Goal: Transaction & Acquisition: Obtain resource

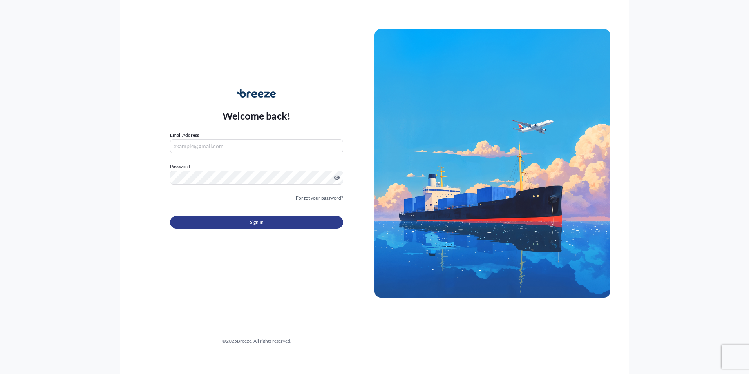
type input "[EMAIL_ADDRESS][PERSON_NAME][DOMAIN_NAME]"
click at [266, 224] on button "Sign In" at bounding box center [256, 222] width 173 height 13
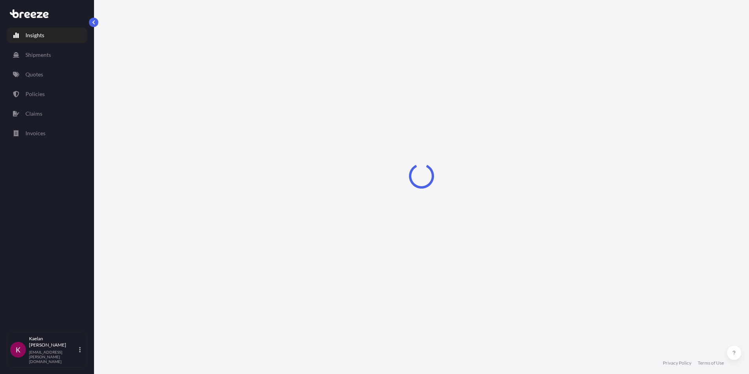
select select "2025"
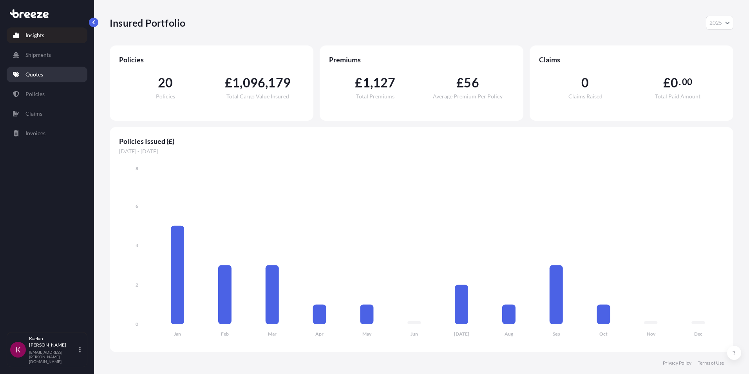
click at [27, 70] on link "Quotes" at bounding box center [47, 75] width 81 height 16
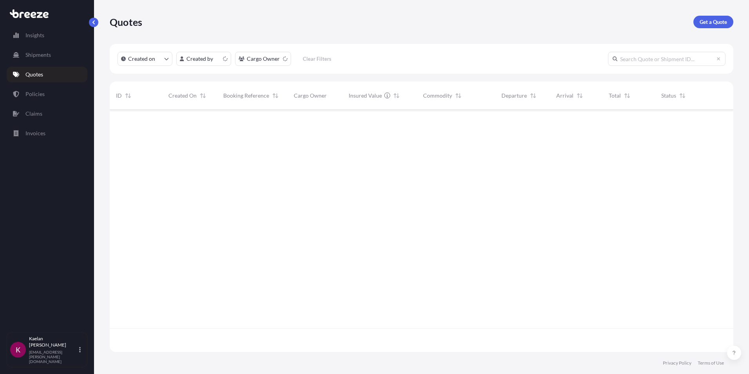
scroll to position [241, 618]
click at [715, 22] on p "Get a Quote" at bounding box center [713, 22] width 27 height 8
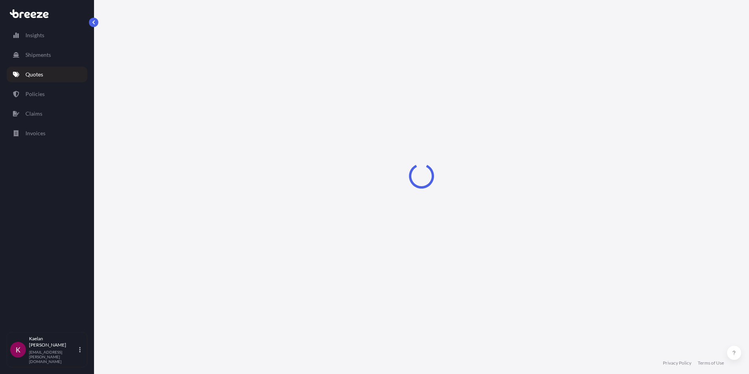
select select "Sea"
select select "1"
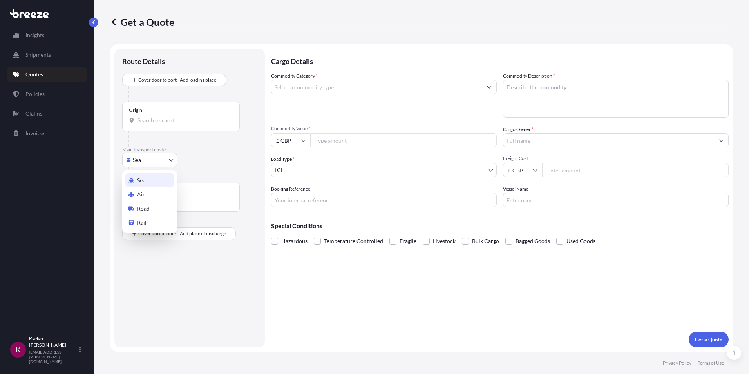
click at [170, 160] on body "Insights Shipments Quotes Policies Claims Invoices K [PERSON_NAME] [EMAIL_ADDRE…" at bounding box center [374, 187] width 749 height 374
click at [143, 210] on span "Road" at bounding box center [143, 209] width 13 height 8
select select "Road"
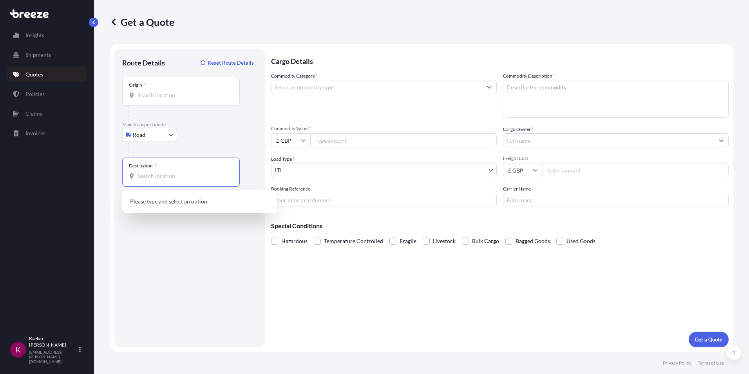
click at [159, 174] on input "Destination *" at bounding box center [184, 176] width 92 height 8
paste input "06935"
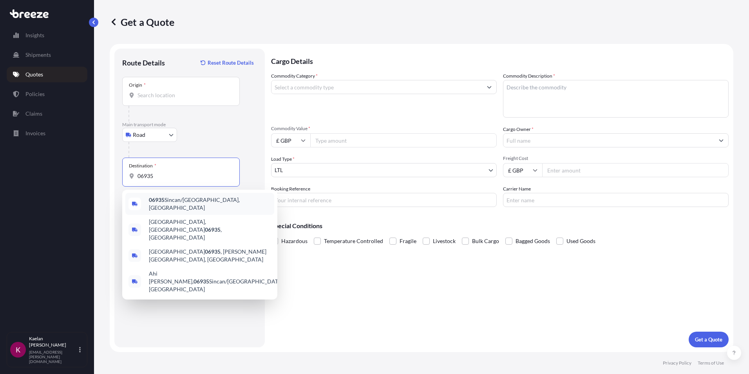
click at [180, 199] on span "06935 Sincan/[GEOGRAPHIC_DATA], [GEOGRAPHIC_DATA]" at bounding box center [210, 204] width 122 height 16
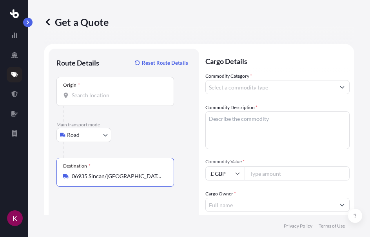
type input "06935 Sincan/[GEOGRAPHIC_DATA], [GEOGRAPHIC_DATA]"
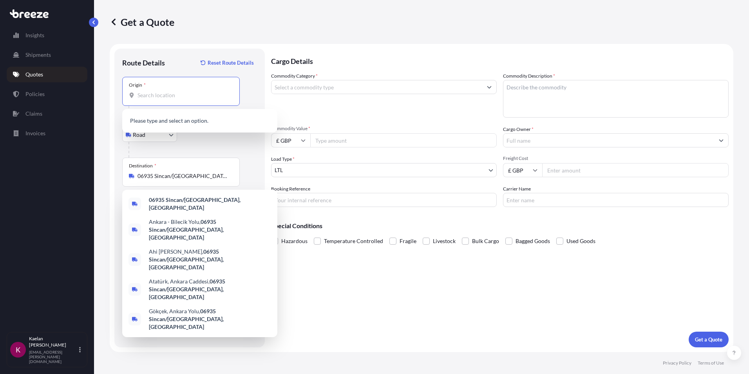
click at [178, 95] on input "Origin *" at bounding box center [184, 95] width 92 height 8
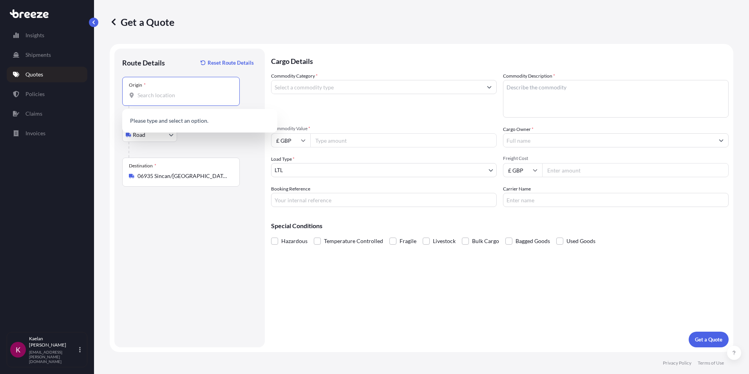
paste input "CV34 6TU"
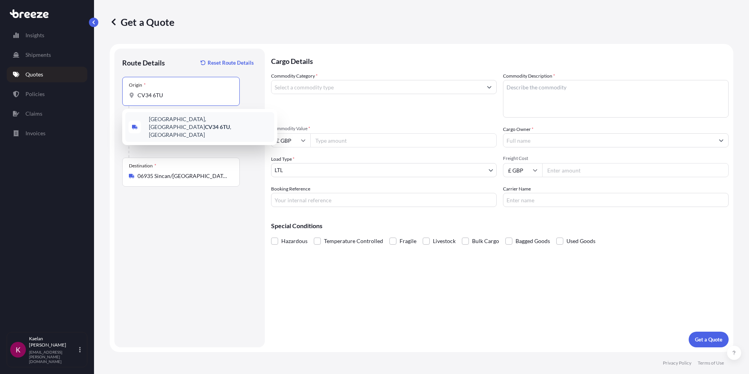
click at [176, 119] on span "[STREET_ADDRESS]" at bounding box center [210, 127] width 122 height 24
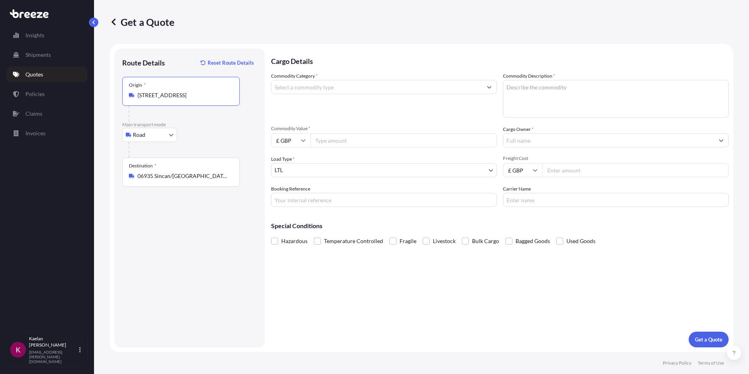
type input "[STREET_ADDRESS]"
click at [327, 93] on input "Commodity Category *" at bounding box center [377, 87] width 211 height 14
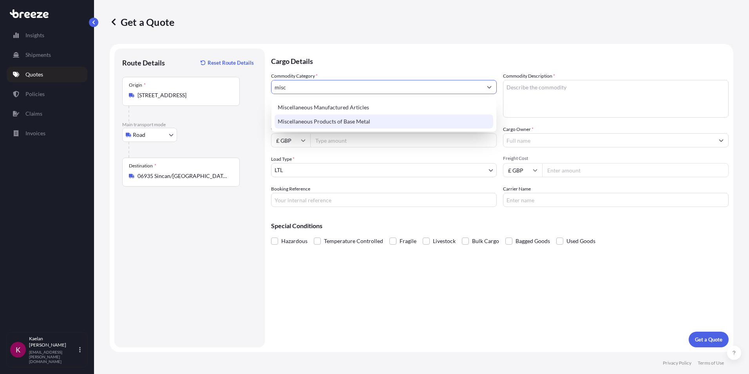
click at [353, 109] on div "Miscellaneous Manufactured Articles" at bounding box center [384, 107] width 219 height 14
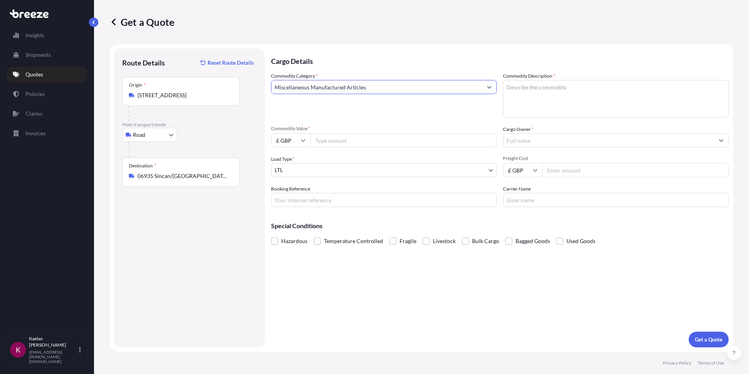
type input "Miscellaneous Manufactured Articles"
click at [557, 93] on textarea "Commodity Description *" at bounding box center [616, 99] width 226 height 38
type textarea "WHEELS & ENGINES"
click at [330, 142] on input "Commodity Value *" at bounding box center [403, 140] width 186 height 14
type input "350000"
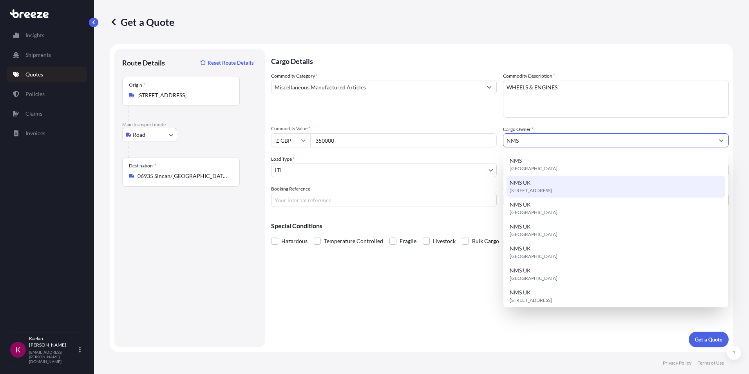
click at [609, 182] on div "NMS UK [STREET_ADDRESS]" at bounding box center [616, 187] width 219 height 22
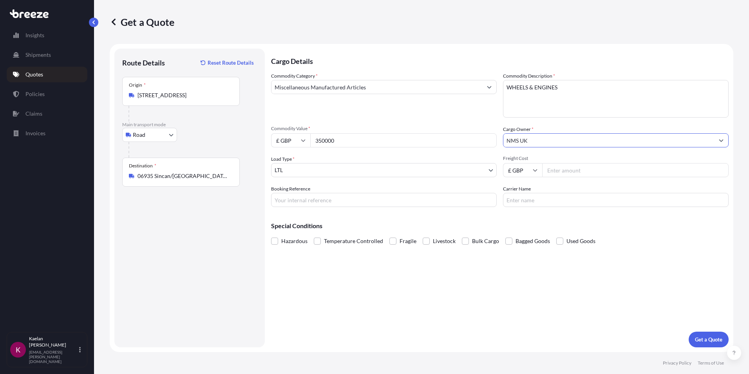
type input "NMS UK"
click at [300, 196] on input "Booking Reference" at bounding box center [384, 200] width 226 height 14
type input "Q13111W"
type input "S"
type input "DLS"
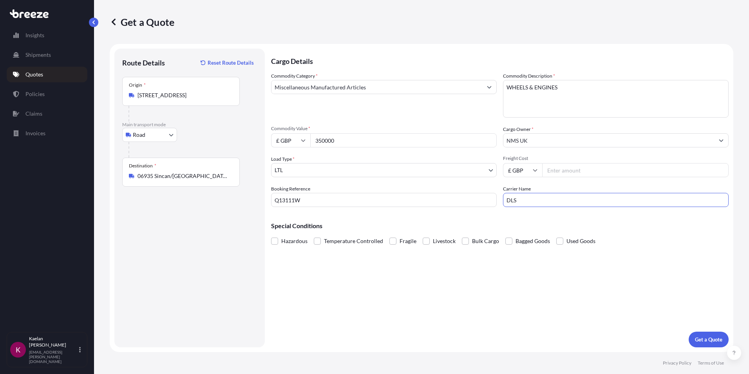
click at [411, 299] on div "Cargo Details Commodity Category * Miscellaneous Manufactured Articles Commodit…" at bounding box center [500, 198] width 458 height 299
click at [307, 168] on body "Insights Shipments Quotes Policies Claims Invoices K [PERSON_NAME] [EMAIL_ADDRE…" at bounding box center [374, 187] width 749 height 374
click at [707, 337] on p "Get a Quote" at bounding box center [708, 339] width 27 height 8
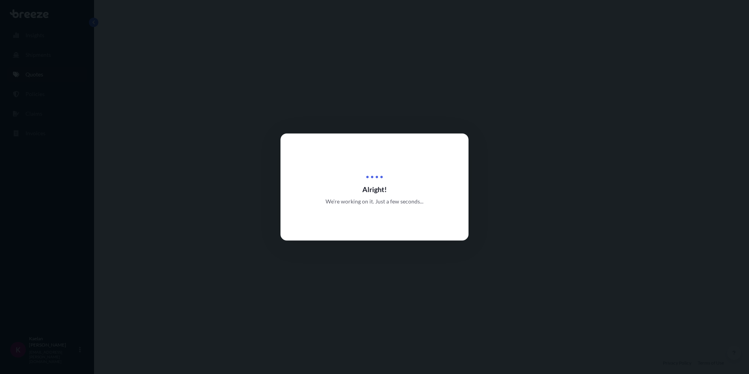
select select "Road"
select select "1"
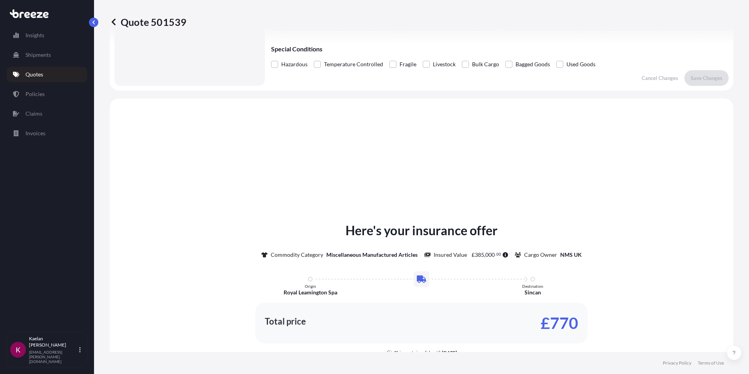
scroll to position [236, 0]
